Goal: Navigation & Orientation: Find specific page/section

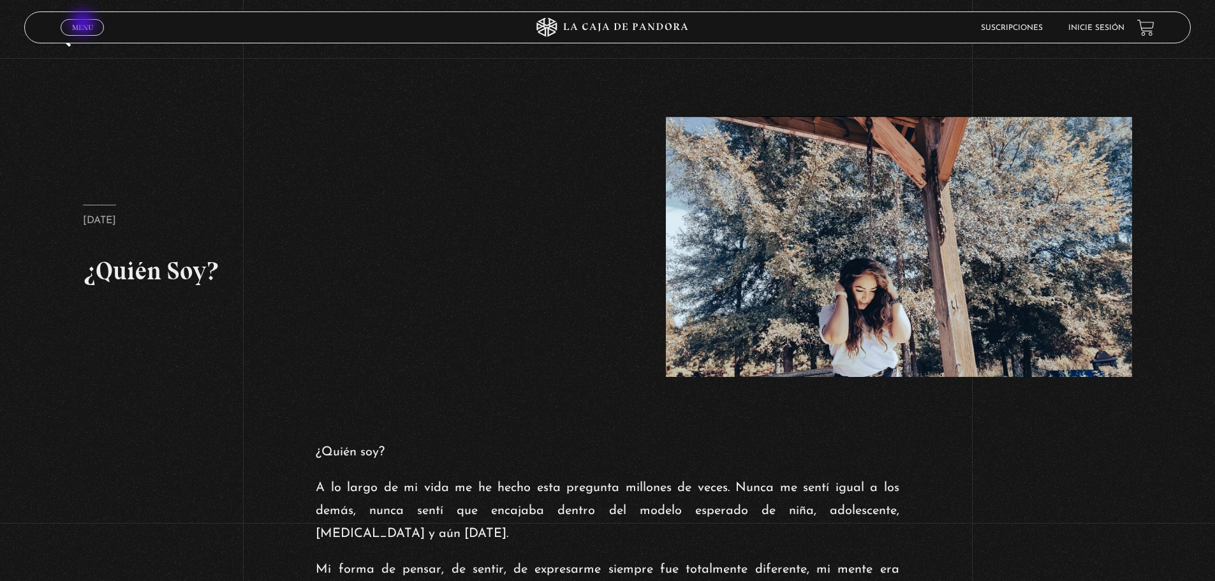
click at [84, 24] on span "Menu" at bounding box center [82, 28] width 21 height 8
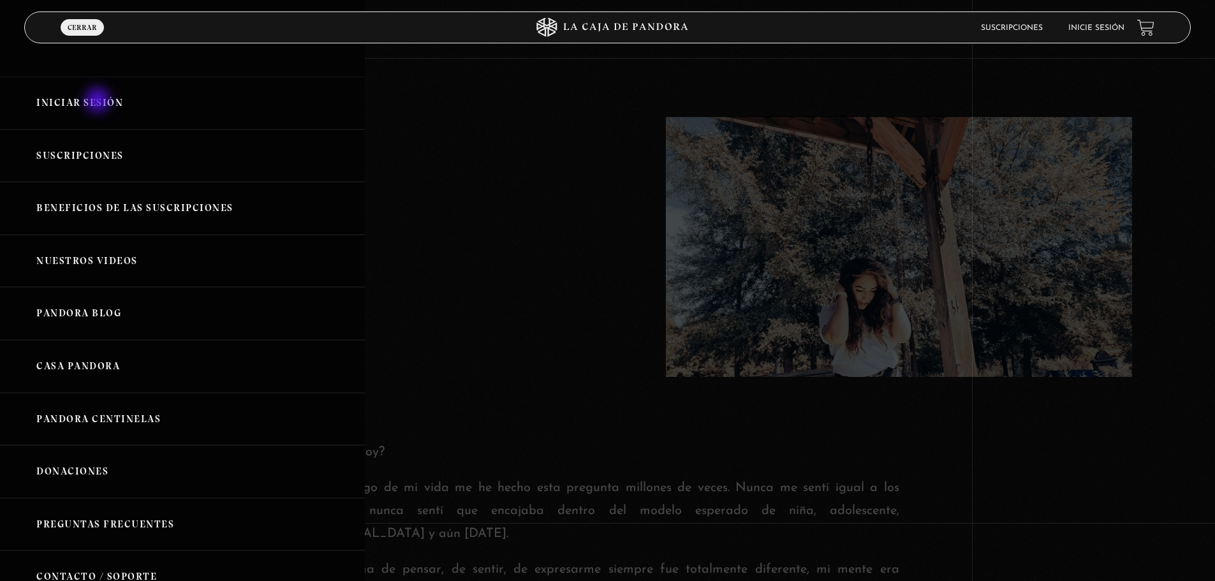
click at [99, 101] on link "Iniciar Sesión" at bounding box center [182, 103] width 365 height 53
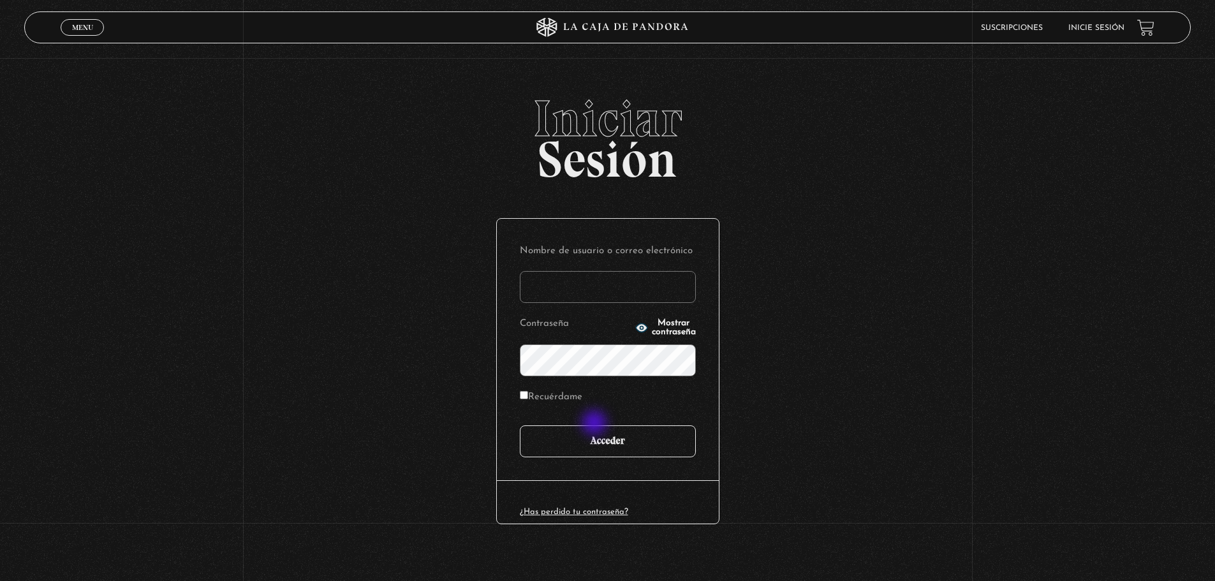
type input "crayo08@hotmail.com"
click at [588, 439] on input "Acceder" at bounding box center [608, 441] width 176 height 32
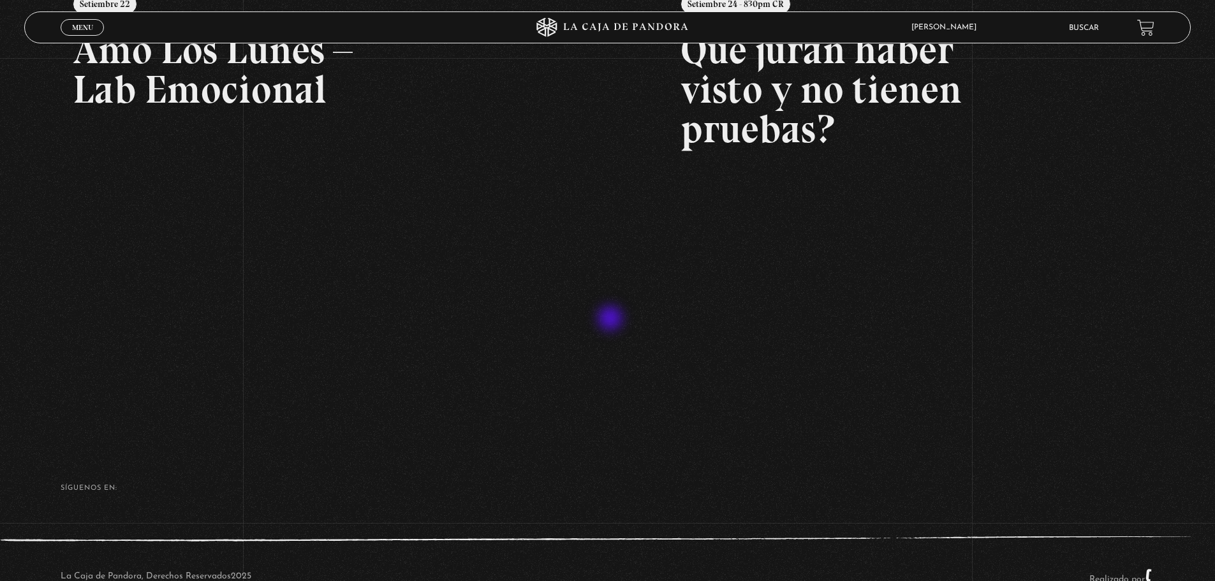
scroll to position [277, 0]
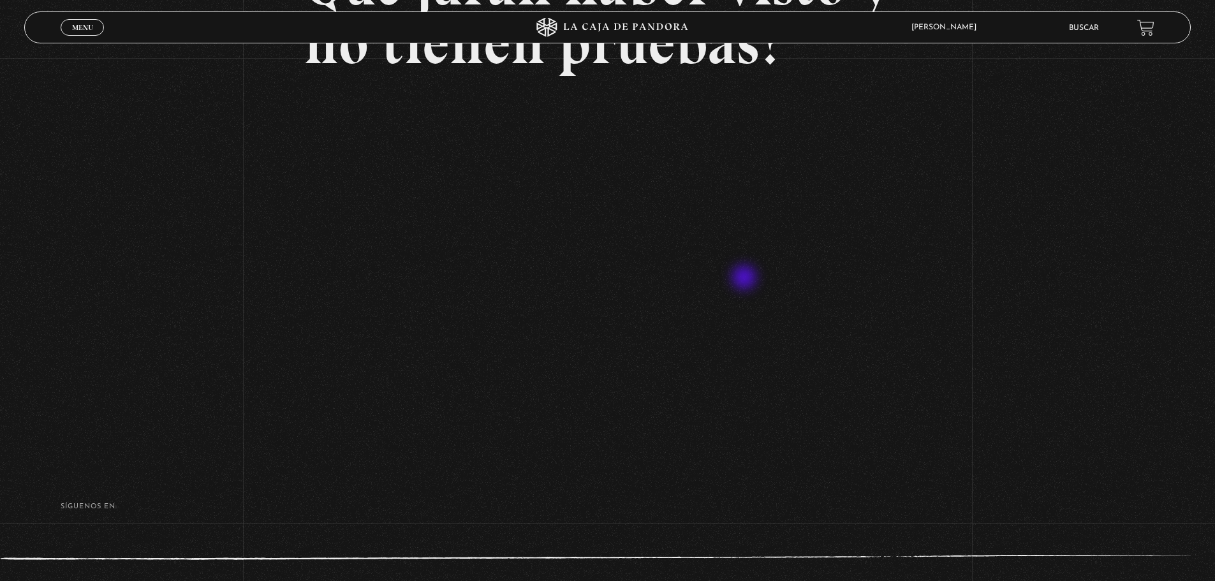
scroll to position [191, 0]
